Goal: Transaction & Acquisition: Purchase product/service

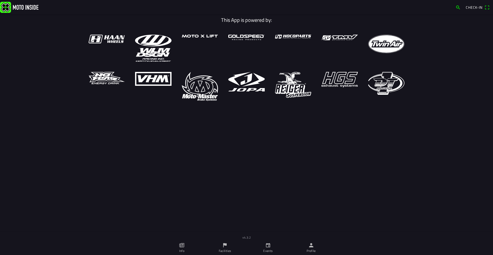
click at [89, 176] on main "This App is powered by:" at bounding box center [246, 130] width 493 height 232
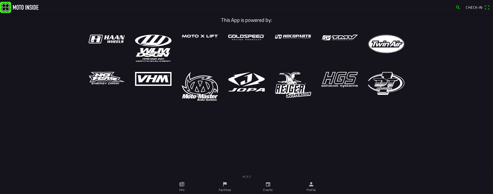
click at [228, 185] on icon "flag" at bounding box center [225, 184] width 6 height 6
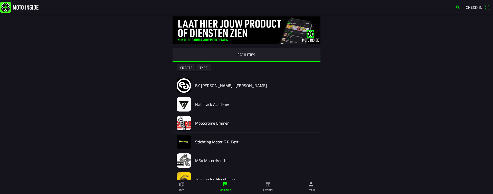
click at [275, 185] on link "Events" at bounding box center [268, 187] width 43 height 14
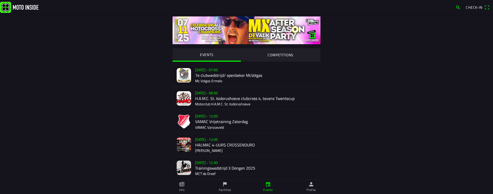
click at [304, 181] on link "Profile" at bounding box center [311, 187] width 43 height 14
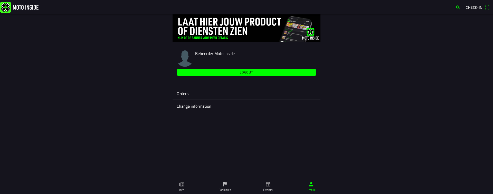
click at [184, 183] on icon "paper" at bounding box center [182, 184] width 6 height 6
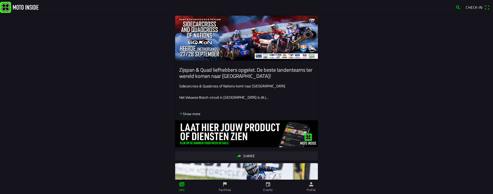
scroll to position [247, 0]
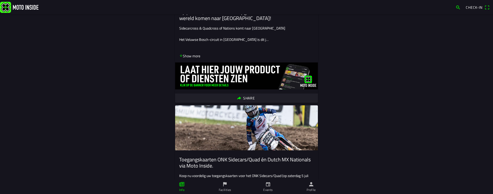
click at [222, 184] on icon "flag" at bounding box center [225, 184] width 6 height 6
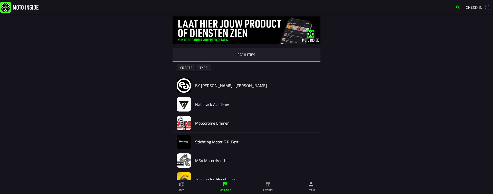
click at [271, 183] on link "Events" at bounding box center [268, 187] width 43 height 14
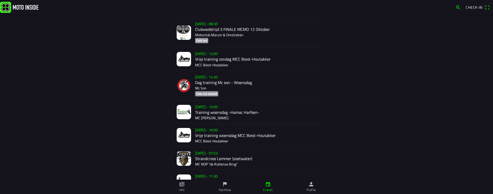
scroll to position [216, 0]
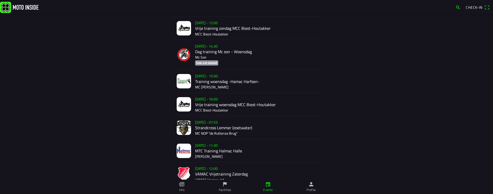
click at [232, 188] on link "Facilities" at bounding box center [224, 187] width 43 height 14
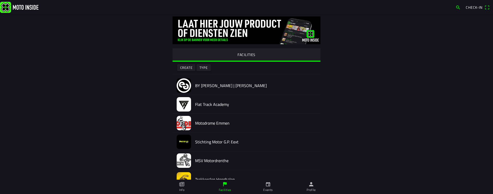
click at [457, 3] on div "Check-in" at bounding box center [246, 7] width 493 height 14
click at [457, 8] on span "button" at bounding box center [458, 7] width 5 height 8
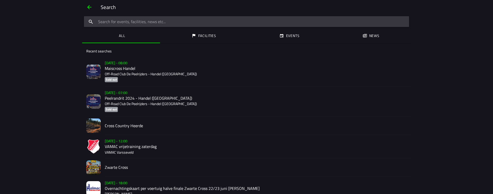
click at [160, 24] on input "search text" at bounding box center [246, 21] width 325 height 11
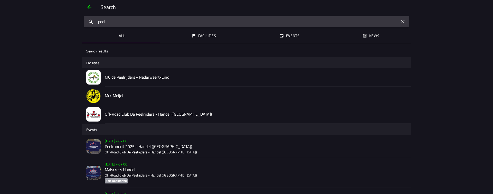
type input "peel"
click at [146, 79] on h2 "MC de Peelrijders - Nederweert-Eind" at bounding box center [256, 77] width 302 height 5
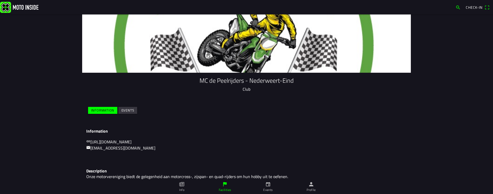
click at [0, 0] on slot "Events" at bounding box center [0, 0] width 0 height 0
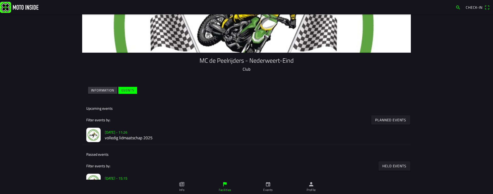
scroll to position [31, 0]
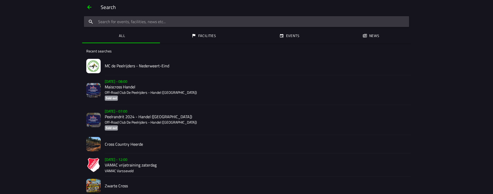
click at [297, 37] on ion-label "Events" at bounding box center [293, 36] width 14 height 6
drag, startPoint x: 171, startPoint y: 14, endPoint x: 171, endPoint y: 19, distance: 4.9
click at [171, 14] on div "Search" at bounding box center [246, 7] width 329 height 14
click at [171, 19] on input "search text" at bounding box center [246, 21] width 325 height 11
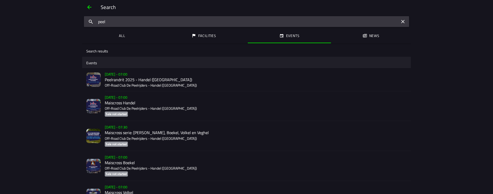
type input "peel"
click at [187, 87] on p "Off-Road Club De Peelrijders - Handel ([GEOGRAPHIC_DATA])" at bounding box center [256, 85] width 302 height 5
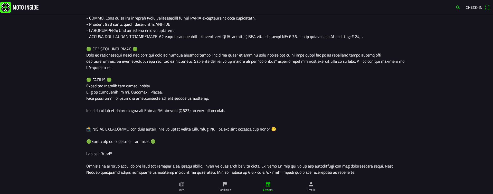
scroll to position [441, 0]
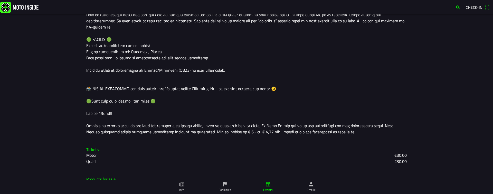
drag, startPoint x: 400, startPoint y: 75, endPoint x: 391, endPoint y: 79, distance: 10.3
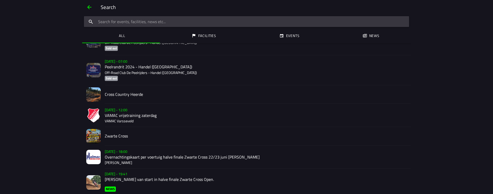
scroll to position [77, 0]
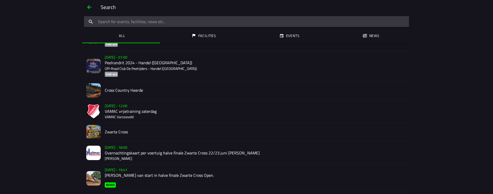
click at [296, 39] on button "Events" at bounding box center [289, 36] width 83 height 14
click at [197, 16] on ion-searchbar at bounding box center [246, 21] width 329 height 12
drag, startPoint x: 193, startPoint y: 24, endPoint x: 191, endPoint y: 32, distance: 8.1
click at [192, 24] on input "search text" at bounding box center [246, 21] width 325 height 11
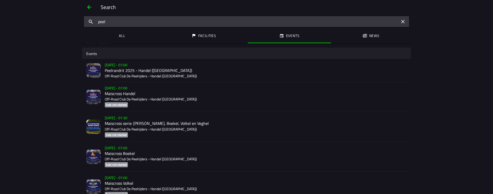
scroll to position [0, 0]
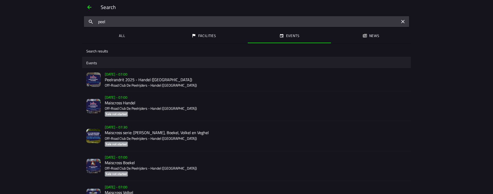
type input "peel"
click at [117, 33] on button "All" at bounding box center [121, 36] width 78 height 14
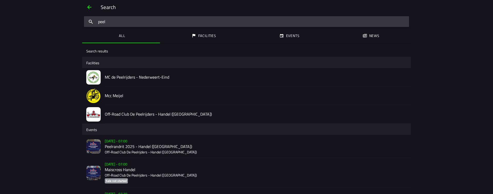
click at [176, 112] on h2 "Off-Road Club De Peelrijders - Handel ([GEOGRAPHIC_DATA])" at bounding box center [256, 114] width 302 height 5
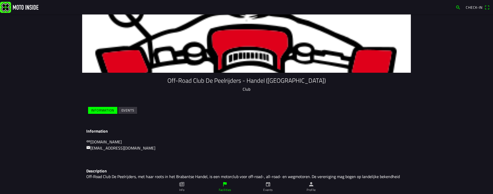
click at [130, 107] on span "Events" at bounding box center [128, 110] width 13 height 7
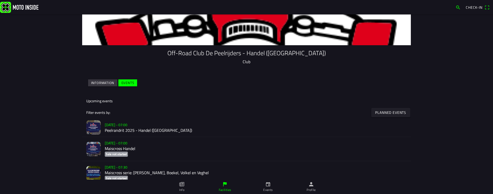
scroll to position [62, 0]
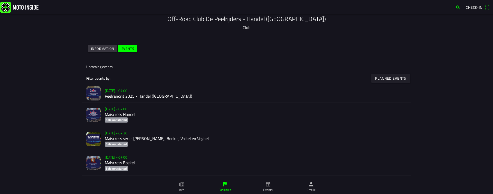
click at [160, 93] on h3 "Su 26 Oct - 07:00" at bounding box center [256, 90] width 302 height 5
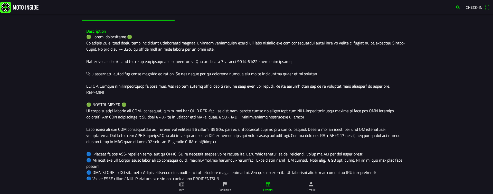
scroll to position [92, 0]
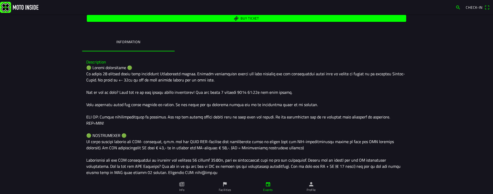
click at [233, 20] on span "Buy ticket" at bounding box center [247, 18] width 314 height 7
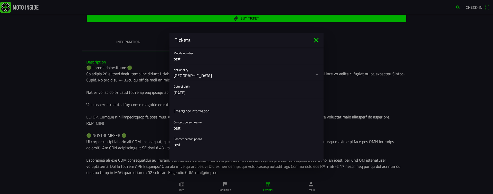
scroll to position [0, 0]
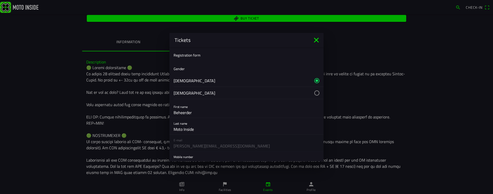
click at [315, 41] on icon "close" at bounding box center [316, 40] width 5 height 5
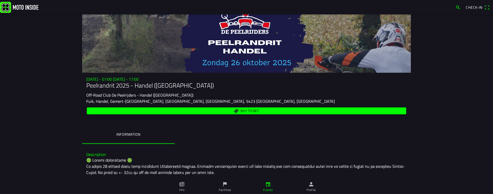
drag, startPoint x: 91, startPoint y: 78, endPoint x: 155, endPoint y: 80, distance: 64.5
click at [153, 80] on h3 "Su 26 Oct - 07:00 - Su 26 Oct - 17:00" at bounding box center [246, 79] width 321 height 5
drag, startPoint x: 167, startPoint y: 91, endPoint x: 110, endPoint y: 99, distance: 57.4
click at [167, 91] on div "Su 26 Oct - 07:00 - Su 26 Oct - 17:00 Peelrandrit 2025 - Handel (NB) Off-Road C…" at bounding box center [246, 96] width 329 height 39
click at [223, 181] on link "Facilities" at bounding box center [224, 187] width 43 height 14
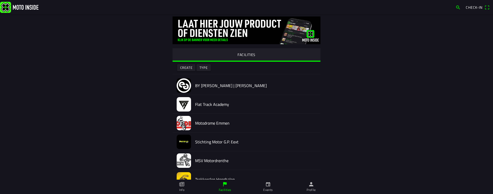
click at [267, 183] on icon "calendar" at bounding box center [268, 184] width 4 height 4
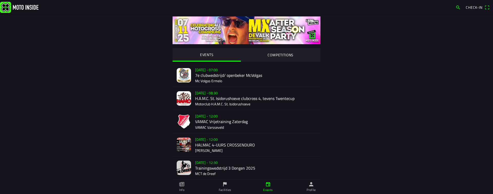
click at [0, 0] on slot "COMPETITIONS" at bounding box center [0, 0] width 0 height 0
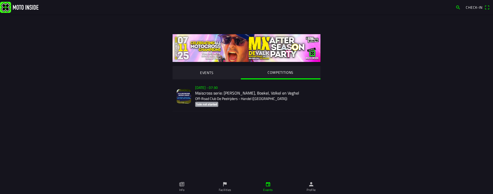
drag, startPoint x: 247, startPoint y: 102, endPoint x: 243, endPoint y: 169, distance: 66.9
click at [243, 170] on main "EVENTS COMPETITIONS Su 2 Nov - 07:30 Maiscross serie: Handel, Boekel, Volkel en…" at bounding box center [246, 122] width 493 height 180
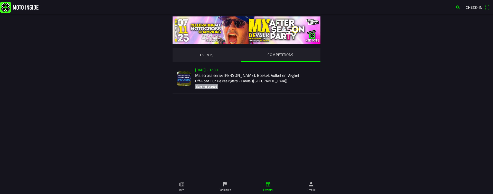
click at [0, 0] on slot "EVENTS" at bounding box center [0, 0] width 0 height 0
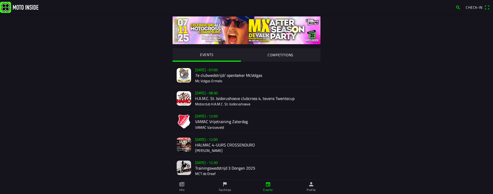
click at [248, 76] on div "Sa 11 Oct - 07:00 7e clubwedstrijd/ openbeker McVolgas Mc Volgas Ermelo" at bounding box center [255, 75] width 121 height 23
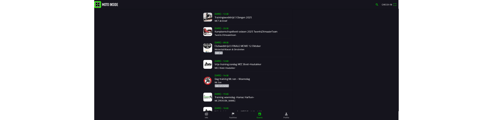
scroll to position [154, 0]
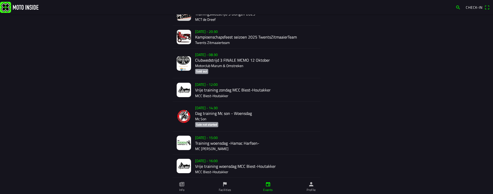
click at [242, 119] on div "We 15 Oct - 14:30 Dag training Mc son - Woensdag Mc Son Sale not started" at bounding box center [255, 117] width 121 height 30
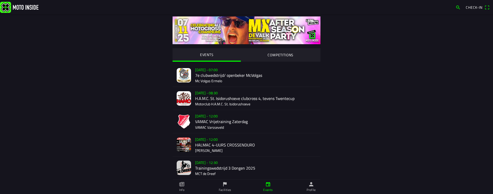
click at [230, 185] on link "Facilities" at bounding box center [224, 187] width 43 height 14
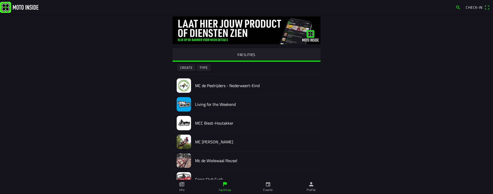
click at [272, 183] on link "Events" at bounding box center [268, 187] width 43 height 14
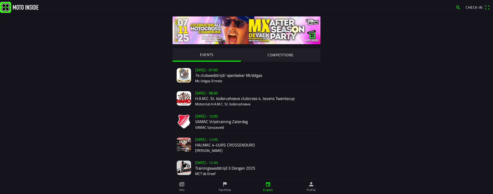
click at [224, 186] on icon "flag" at bounding box center [225, 184] width 6 height 6
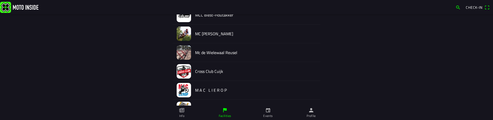
scroll to position [123, 0]
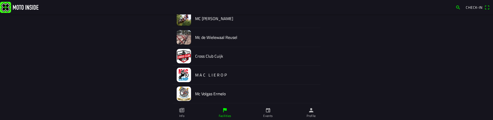
click at [180, 110] on icon "paper" at bounding box center [181, 110] width 5 height 4
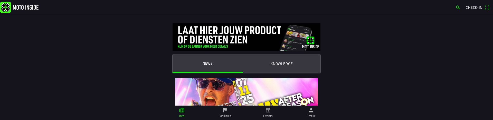
drag, startPoint x: 133, startPoint y: 44, endPoint x: 113, endPoint y: 118, distance: 77.1
click at [112, 119] on div "News Knowledge De MX After Season Party is terug op vrijdag 7 november. Reusel …" at bounding box center [246, 60] width 493 height 120
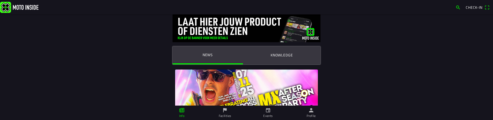
click at [266, 112] on icon "calendar" at bounding box center [268, 110] width 6 height 6
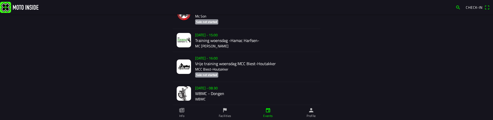
scroll to position [1098, 0]
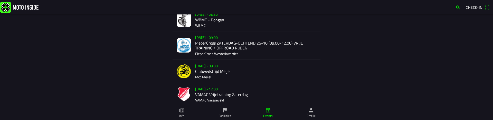
click at [224, 113] on icon "flag" at bounding box center [225, 110] width 6 height 6
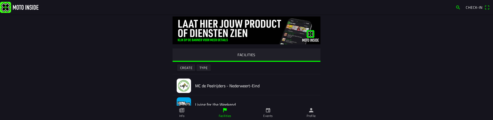
click at [265, 82] on div "MC de Peelrijders - Nederweert-Eind" at bounding box center [255, 85] width 121 height 18
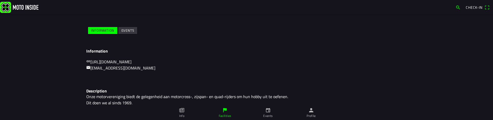
scroll to position [62, 0]
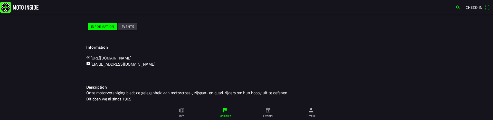
click at [0, 0] on slot "Events" at bounding box center [0, 0] width 0 height 0
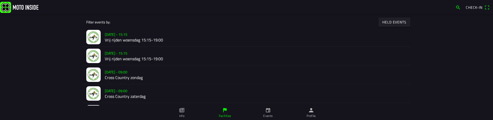
scroll to position [172, 0]
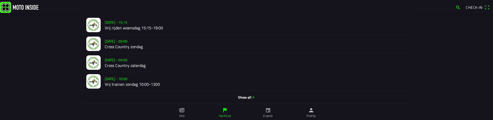
click at [246, 97] on span "Show all" at bounding box center [246, 96] width 321 height 5
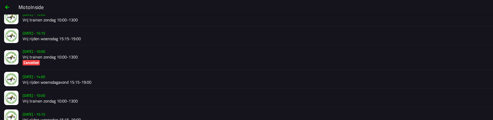
scroll to position [277, 0]
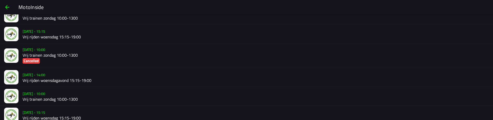
click at [9, 5] on span "button" at bounding box center [7, 7] width 6 height 12
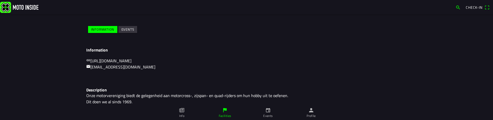
scroll to position [62, 0]
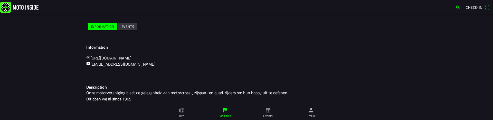
click at [0, 0] on slot "Events" at bounding box center [0, 0] width 0 height 0
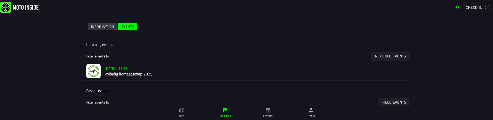
click at [0, 0] on slot "Planned events" at bounding box center [0, 0] width 0 height 0
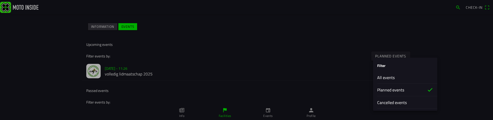
click at [0, 0] on slot "All events" at bounding box center [0, 0] width 0 height 0
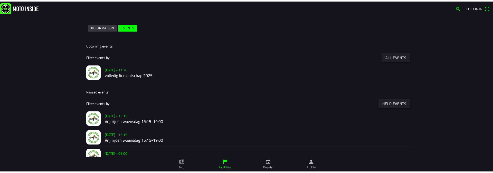
scroll to position [78, 0]
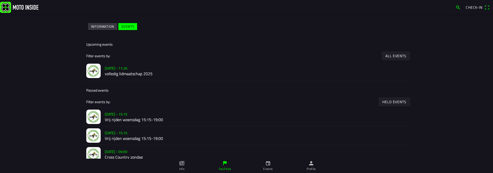
click at [19, 7] on img at bounding box center [19, 7] width 39 height 11
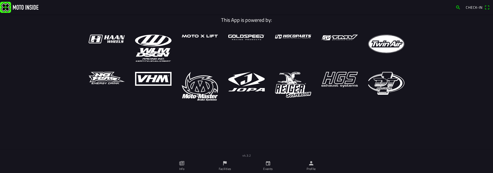
click at [232, 167] on link "Facilities" at bounding box center [224, 166] width 43 height 14
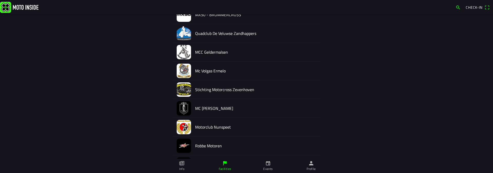
scroll to position [92, 0]
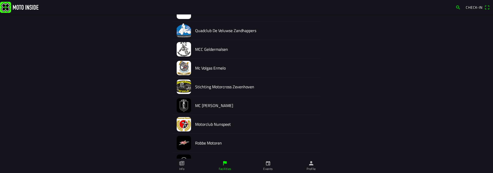
click at [217, 165] on link "Facilities" at bounding box center [224, 166] width 43 height 14
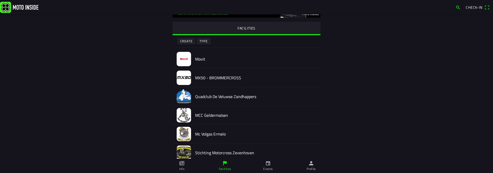
scroll to position [0, 0]
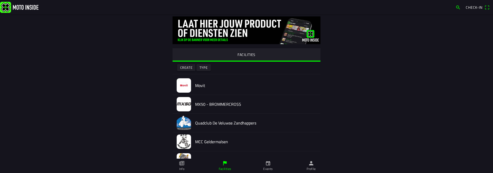
click at [460, 5] on span "button" at bounding box center [458, 7] width 5 height 8
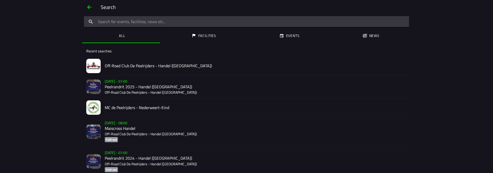
click at [209, 34] on ion-label "Facilities" at bounding box center [207, 36] width 18 height 6
click at [137, 22] on input "search text" at bounding box center [246, 21] width 325 height 11
click at [176, 64] on h2 "Off-Road Club De Peelrijders - Handel ([GEOGRAPHIC_DATA])" at bounding box center [256, 65] width 302 height 5
click at [109, 16] on ion-searchbar at bounding box center [246, 21] width 329 height 12
click at [163, 62] on div "Off-Road Club De Peelrijders - Handel ([GEOGRAPHIC_DATA])" at bounding box center [256, 66] width 302 height 18
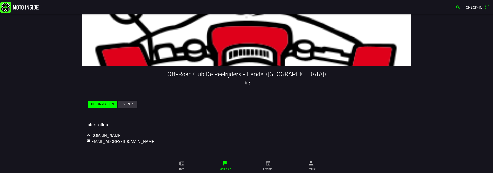
click at [124, 101] on span "Events" at bounding box center [128, 104] width 13 height 7
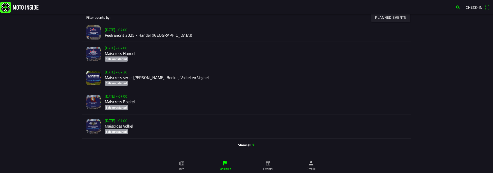
scroll to position [123, 0]
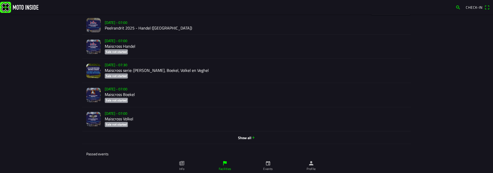
click at [244, 137] on span "Show all" at bounding box center [246, 137] width 321 height 5
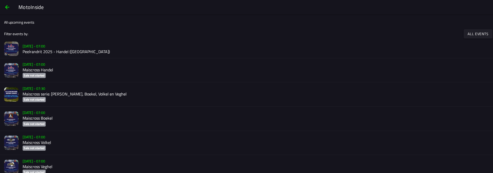
scroll to position [8, 0]
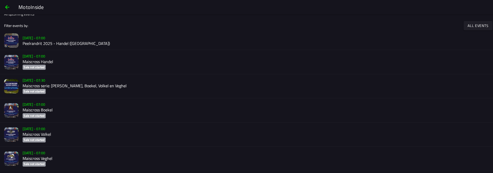
click at [95, 83] on h2 "Maiscross serie: [PERSON_NAME], Boekel, Volkel en Veghel" at bounding box center [256, 85] width 466 height 5
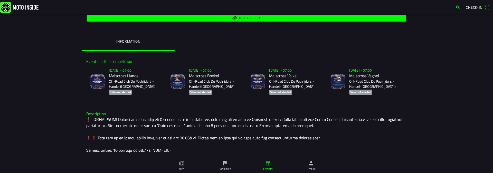
scroll to position [123, 0]
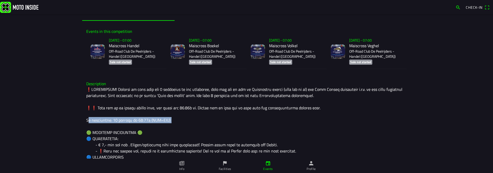
drag, startPoint x: 83, startPoint y: 120, endPoint x: 189, endPoint y: 119, distance: 105.1
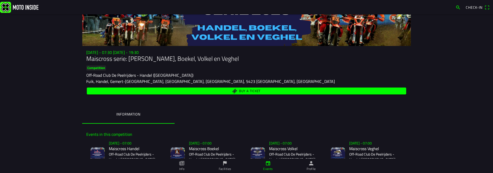
scroll to position [31, 0]
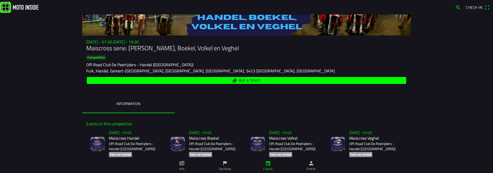
click at [103, 146] on img at bounding box center [97, 144] width 14 height 14
click at [204, 141] on h2 "Maiscross Boekel" at bounding box center [215, 138] width 53 height 5
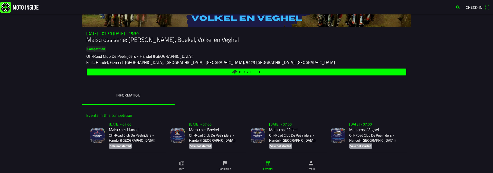
scroll to position [31, 0]
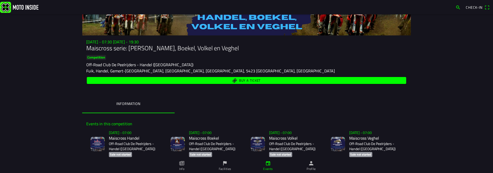
click at [271, 81] on span "Buy a ticket" at bounding box center [247, 80] width 314 height 7
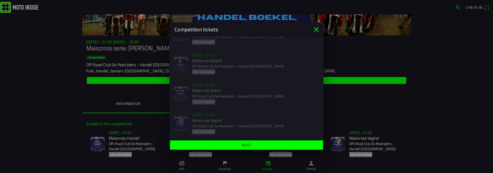
scroll to position [32, 0]
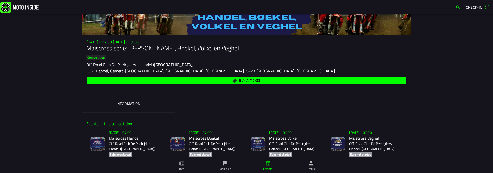
click at [455, 118] on ion-backdrop at bounding box center [246, 86] width 493 height 173
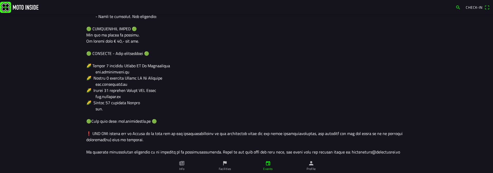
scroll to position [406, 0]
drag, startPoint x: 117, startPoint y: 122, endPoint x: 149, endPoint y: 121, distance: 31.9
copy div "l 🟢 ❗️ LET OP: bli"
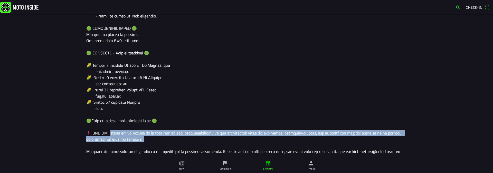
drag, startPoint x: 101, startPoint y: 134, endPoint x: 158, endPoint y: 137, distance: 56.8
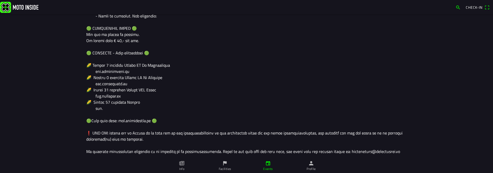
drag, startPoint x: 441, startPoint y: 126, endPoint x: 446, endPoint y: 127, distance: 5.1
click at [441, 126] on main "Su 2 Nov - 07:30 - Su 23 Nov - 19:30 Maiscross serie: Handel, Boekel, Volkel en…" at bounding box center [246, 93] width 493 height 159
click at [185, 170] on link "Info" at bounding box center [181, 166] width 43 height 14
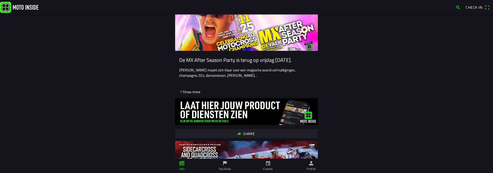
scroll to position [92, 0]
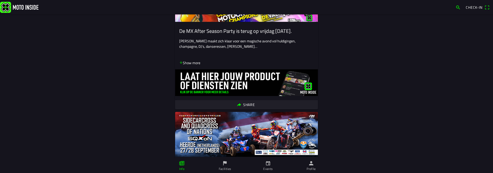
click at [268, 170] on ion-label "Events" at bounding box center [268, 169] width 10 height 5
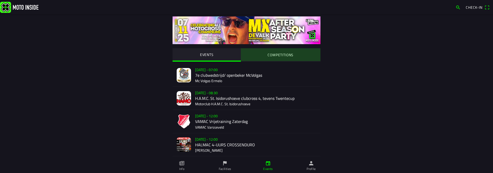
click at [0, 0] on slot "COMPETITIONS" at bounding box center [0, 0] width 0 height 0
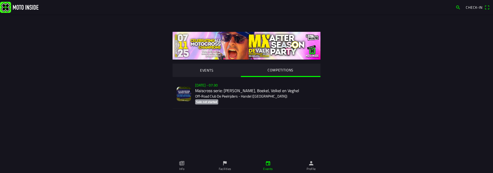
drag, startPoint x: 280, startPoint y: 107, endPoint x: 260, endPoint y: 197, distance: 92.6
click at [260, 173] on html "Check-in EVENTS COMPETITIONS Su 2 Nov - 07:30 Maiscross serie: Handel, Boekel, …" at bounding box center [246, 86] width 493 height 173
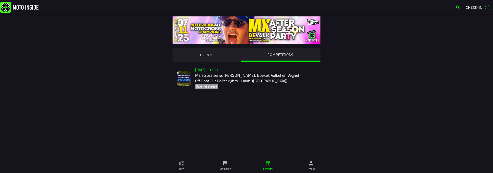
click at [343, 94] on div "EVENTS COMPETITIONS Su 2 Nov - 07:30 Maiscross serie: Handel, Boekel, Volkel en…" at bounding box center [246, 66] width 329 height 105
click at [248, 77] on div "Su 2 Nov - 07:30 Maiscross serie: Handel, Boekel, Volkel en Veghel Off-Road Clu…" at bounding box center [255, 79] width 121 height 30
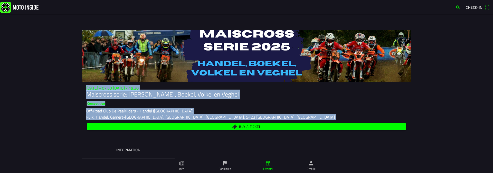
drag, startPoint x: 46, startPoint y: 70, endPoint x: 35, endPoint y: 134, distance: 65.2
click at [35, 134] on main "Su 2 Nov - 07:30 - Su 23 Nov - 19:30 Maiscross serie: Handel, Boekel, Volkel en…" at bounding box center [246, 109] width 493 height 159
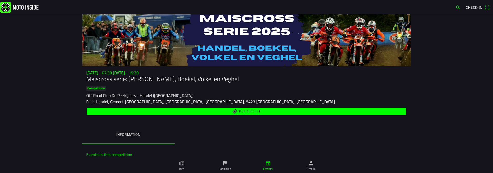
click at [44, 70] on main "Su 2 Nov - 07:30 - Su 23 Nov - 19:30 Maiscross serie: Handel, Boekel, Volkel en…" at bounding box center [246, 93] width 493 height 159
click at [184, 166] on icon "paper" at bounding box center [182, 164] width 6 height 6
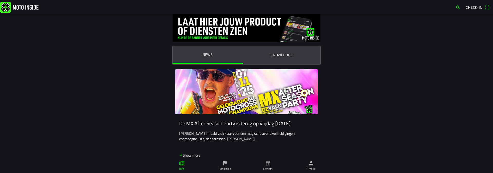
click at [69, 87] on main "News Knowledge De MX After Season Party is terug op vrijdag 7 november. Reusel …" at bounding box center [246, 93] width 493 height 159
click at [266, 165] on icon "calendar" at bounding box center [268, 163] width 4 height 4
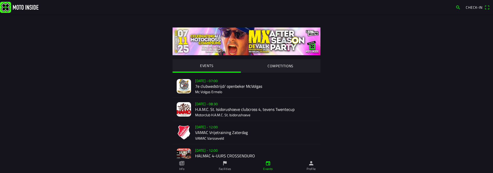
drag, startPoint x: 350, startPoint y: 81, endPoint x: 344, endPoint y: 154, distance: 72.4
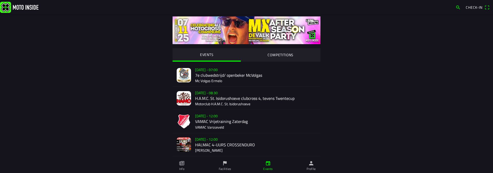
click at [388, 73] on div "EVENTS COMPETITIONS Sa 11 Oct - 07:00 7e clubwedstrijd/ openbeker McVolgas Mc V…" at bounding box center [246, 174] width 329 height 320
click at [0, 0] on slot "COMPETITIONS" at bounding box center [0, 0] width 0 height 0
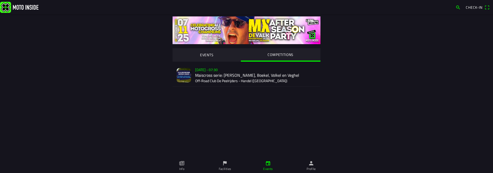
drag, startPoint x: 367, startPoint y: 95, endPoint x: 357, endPoint y: 161, distance: 67.4
click at [357, 161] on div "EVENTS COMPETITIONS Su 2 Nov - 07:30 Maiscross serie: Handel, Boekel, Volkel en…" at bounding box center [246, 86] width 493 height 173
click at [369, 102] on div "EVENTS COMPETITIONS Su 2 Nov - 07:30 Maiscross serie: Handel, Boekel, Volkel en…" at bounding box center [246, 63] width 329 height 98
click at [255, 81] on div "[DATE] 07:30 Maiscross serie: Handel, Boekel, Volkel en Veghel Off-Road Club De…" at bounding box center [255, 75] width 121 height 23
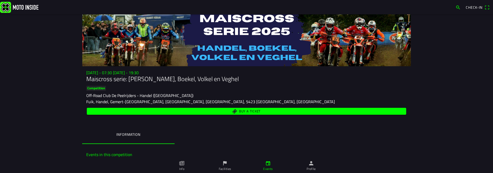
click at [239, 112] on span "Buy a ticket" at bounding box center [250, 111] width 22 height 3
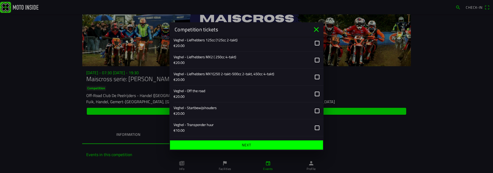
scroll to position [968, 0]
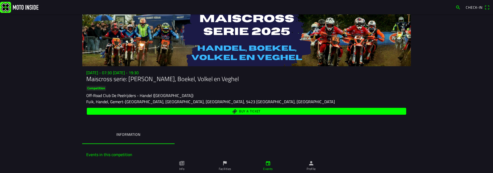
click at [48, 87] on ion-backdrop at bounding box center [246, 86] width 493 height 173
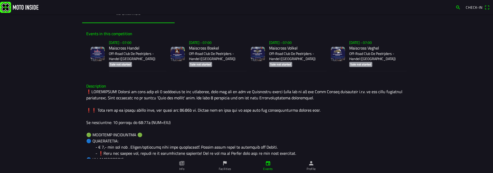
scroll to position [123, 0]
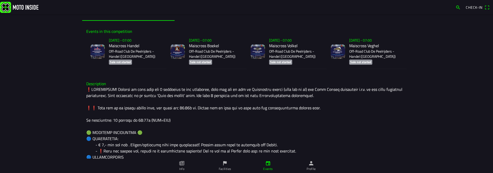
click at [34, 79] on main "Su 2 Nov - 07:30 - Su 23 Nov - 19:30 Maiscross serie: Handel, Boekel, Volkel en…" at bounding box center [246, 93] width 493 height 159
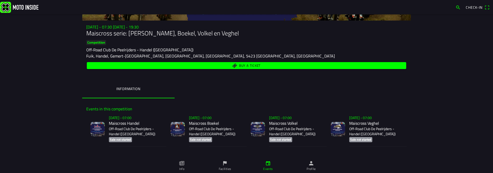
scroll to position [0, 0]
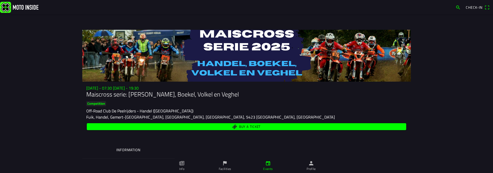
drag, startPoint x: 57, startPoint y: 122, endPoint x: 62, endPoint y: 151, distance: 29.7
click at [61, 157] on main "Su 2 Nov - 07:30 - Su 23 Nov - 19:30 Maiscross serie: Handel, Boekel, Volkel en…" at bounding box center [246, 109] width 493 height 159
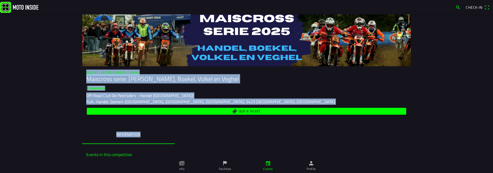
click at [42, 58] on main "Su 2 Nov - 07:30 - Su 23 Nov - 19:30 Maiscross serie: Handel, Boekel, Volkel en…" at bounding box center [246, 93] width 493 height 159
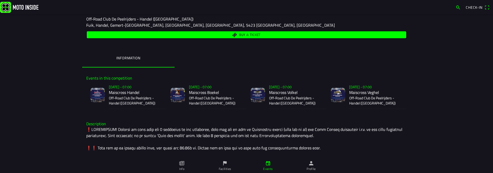
scroll to position [123, 0]
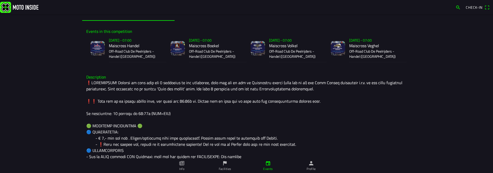
click at [114, 53] on p "Off-Road Club De Peelrijders - Handel ([GEOGRAPHIC_DATA])" at bounding box center [135, 54] width 53 height 10
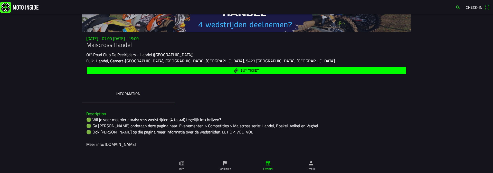
scroll to position [24, 0]
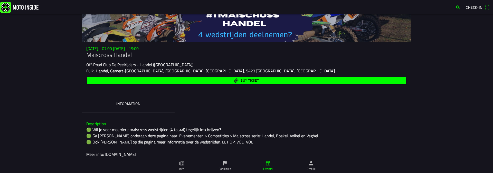
drag, startPoint x: 307, startPoint y: 107, endPoint x: 297, endPoint y: 110, distance: 10.5
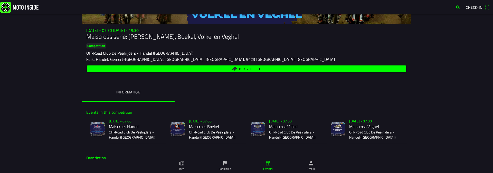
scroll to position [31, 0]
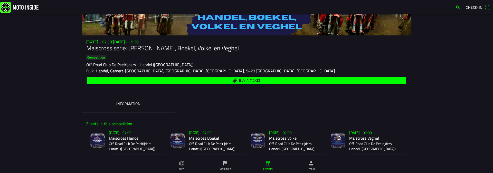
click at [232, 81] on span "Buy a ticket" at bounding box center [247, 80] width 314 height 7
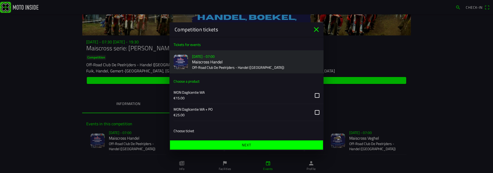
click at [318, 29] on icon "close" at bounding box center [316, 29] width 8 height 8
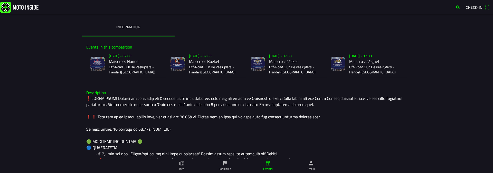
scroll to position [123, 0]
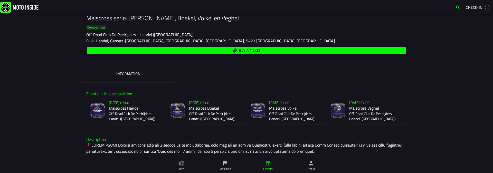
scroll to position [62, 0]
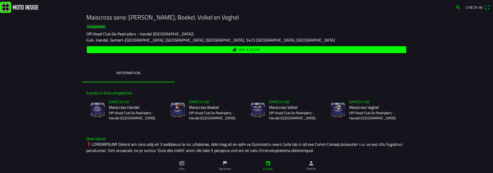
click at [126, 108] on h2 "Maiscross Handel" at bounding box center [135, 107] width 53 height 5
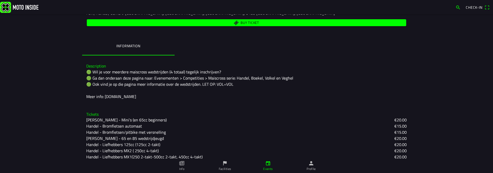
scroll to position [80, 0]
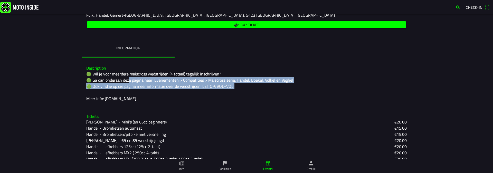
drag, startPoint x: 124, startPoint y: 80, endPoint x: 295, endPoint y: 87, distance: 171.0
click at [295, 87] on div "🟢 Wil je voor meerdere maiscross wedstrijden (4 totaal) tegelijk inschrijven? 🟢…" at bounding box center [246, 86] width 321 height 31
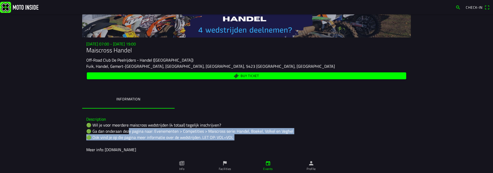
scroll to position [18, 0]
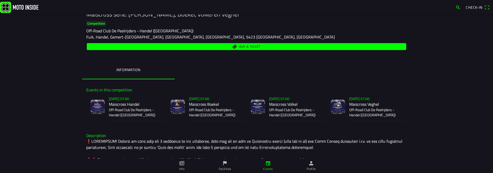
scroll to position [80, 0]
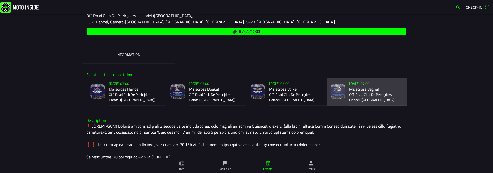
drag, startPoint x: 376, startPoint y: 96, endPoint x: 47, endPoint y: 71, distance: 330.0
click at [48, 70] on main "[DATE] 07:30 - [DATE] 19:30 Maiscross serie: Handel, Boekel, Volkel en Veghel C…" at bounding box center [246, 93] width 493 height 159
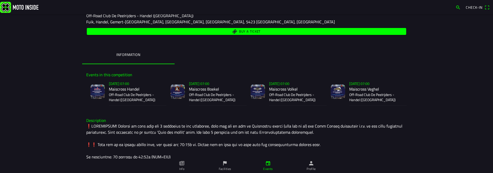
click at [26, 54] on main "[DATE] 07:30 - [DATE] 19:30 Maiscross serie: Handel, Boekel, Volkel en Veghel C…" at bounding box center [246, 93] width 493 height 159
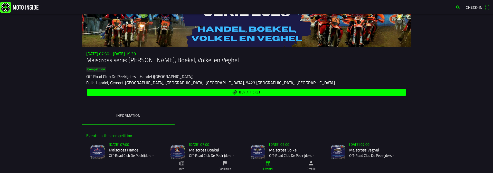
scroll to position [18, 0]
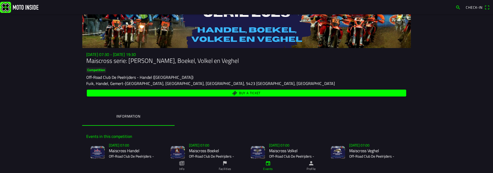
click at [225, 169] on ion-label "Facilities" at bounding box center [225, 169] width 13 height 5
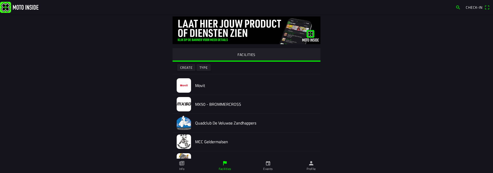
click at [266, 166] on link "Events" at bounding box center [268, 166] width 43 height 14
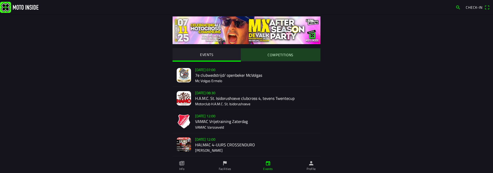
click at [287, 51] on button "COMPETITIONS" at bounding box center [281, 54] width 80 height 13
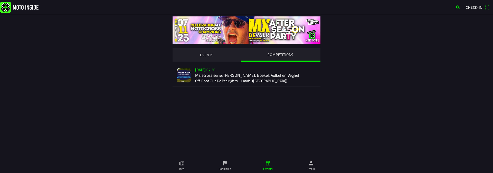
click at [261, 74] on div "[DATE] 07:30 Maiscross serie: Handel, Boekel, Volkel en Veghel Off-Road Club De…" at bounding box center [255, 75] width 121 height 23
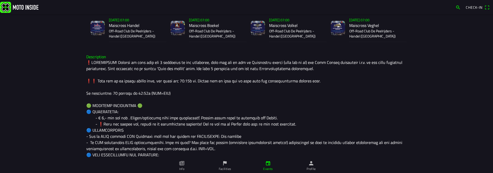
scroll to position [154, 0]
